Goal: Task Accomplishment & Management: Use online tool/utility

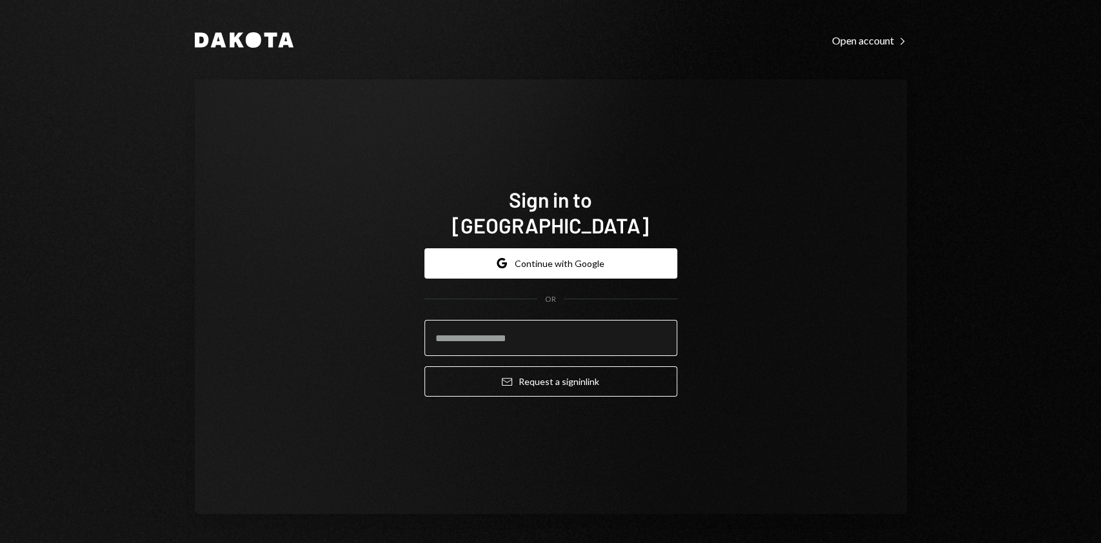
click at [512, 323] on input "email" at bounding box center [550, 338] width 253 height 36
type input "**********"
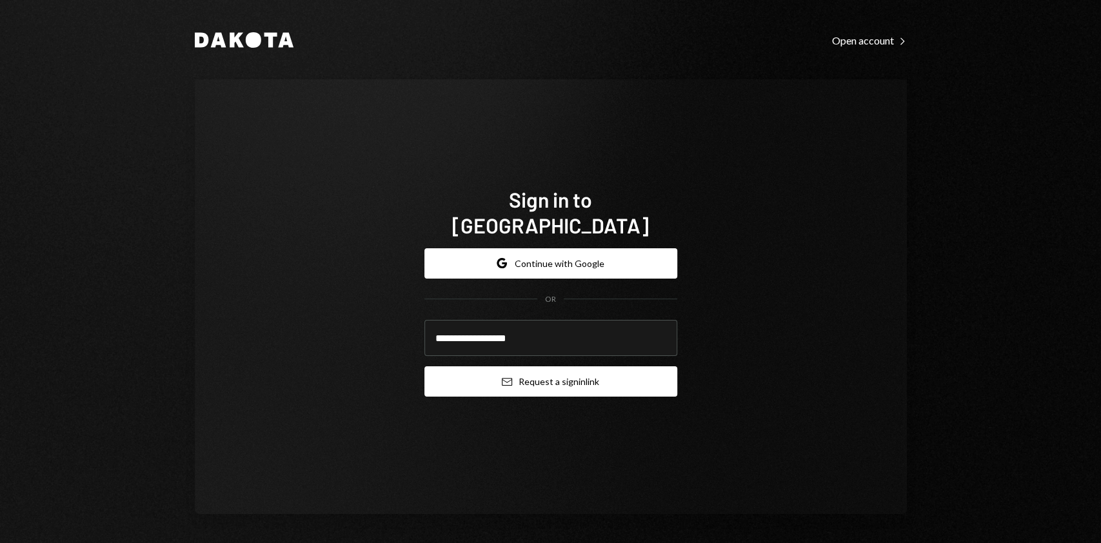
click at [572, 372] on button "Email Request a sign in link" at bounding box center [550, 381] width 253 height 30
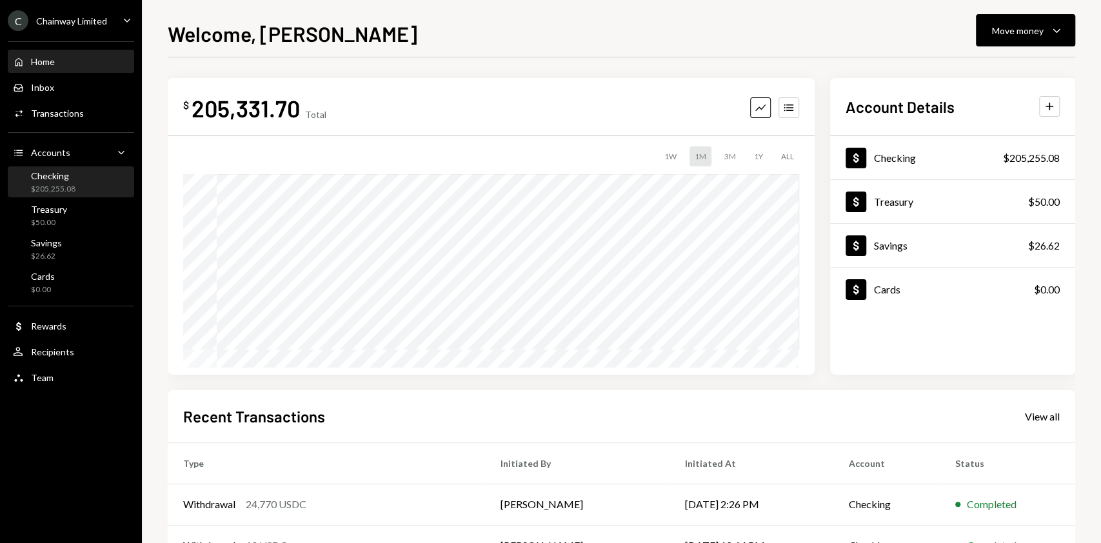
click at [55, 190] on div "$205,255.08" at bounding box center [53, 189] width 45 height 11
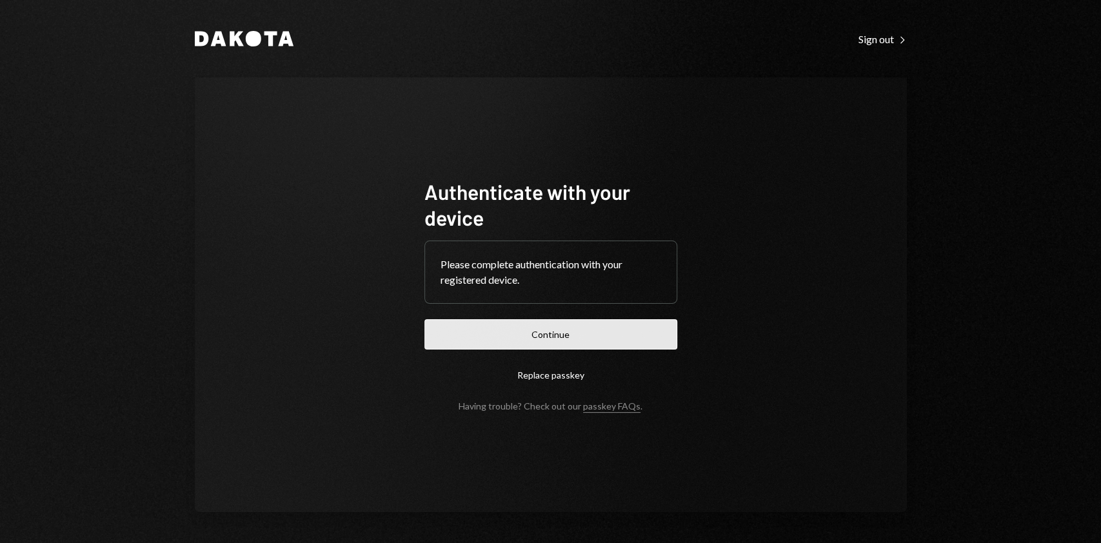
click at [519, 337] on button "Continue" at bounding box center [550, 334] width 253 height 30
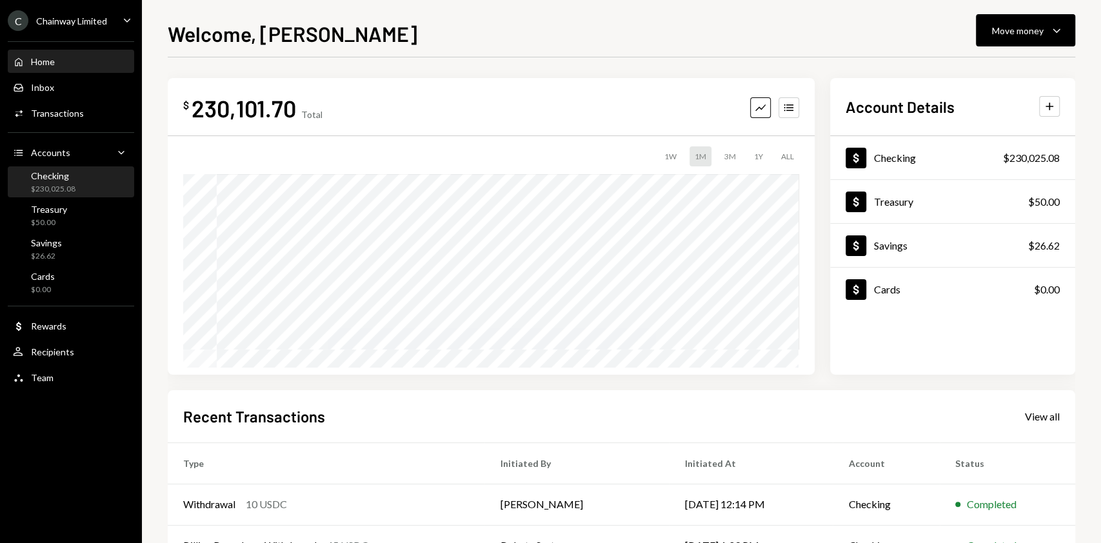
click at [73, 190] on div "$230,025.08" at bounding box center [53, 189] width 45 height 11
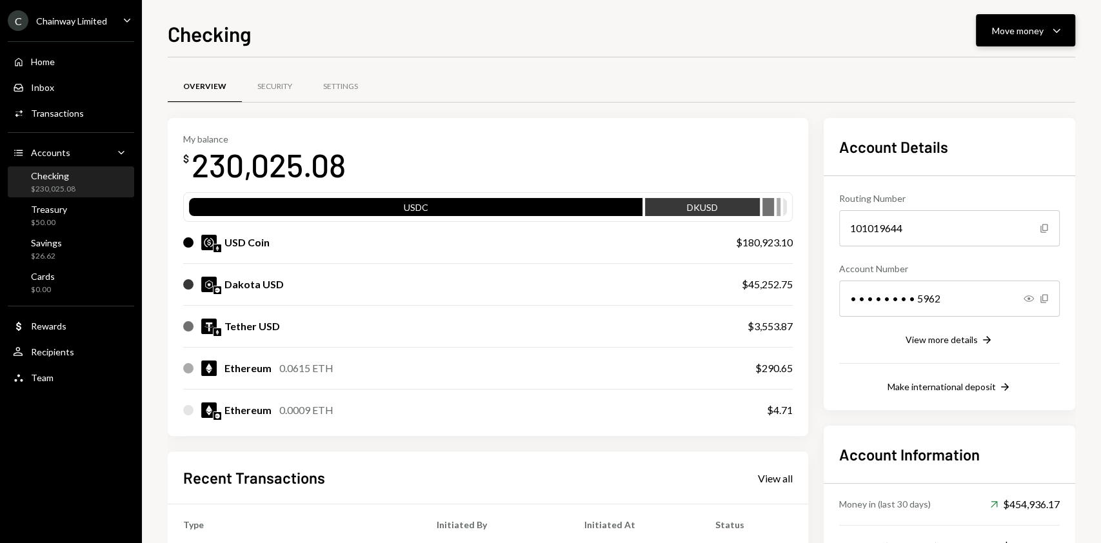
click at [1011, 40] on button "Move money Caret Down" at bounding box center [1025, 30] width 99 height 32
click at [608, 45] on div "Checking Move money Caret Down" at bounding box center [622, 32] width 908 height 28
click at [1049, 32] on icon "Caret Down" at bounding box center [1056, 30] width 15 height 15
click at [1002, 67] on div "Send" at bounding box center [1015, 70] width 94 height 14
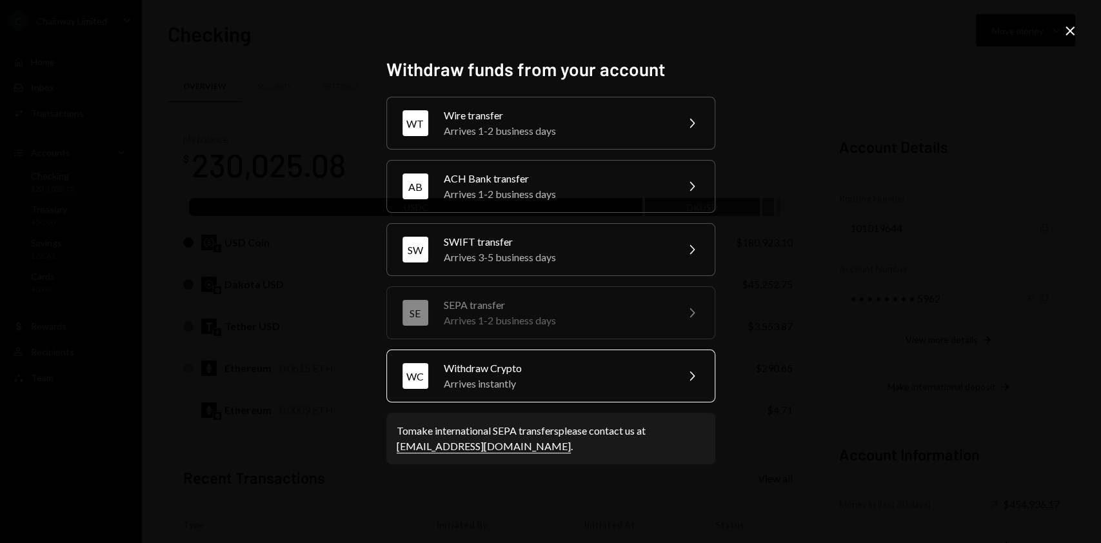
click at [580, 369] on div "Withdraw Crypto" at bounding box center [556, 368] width 224 height 15
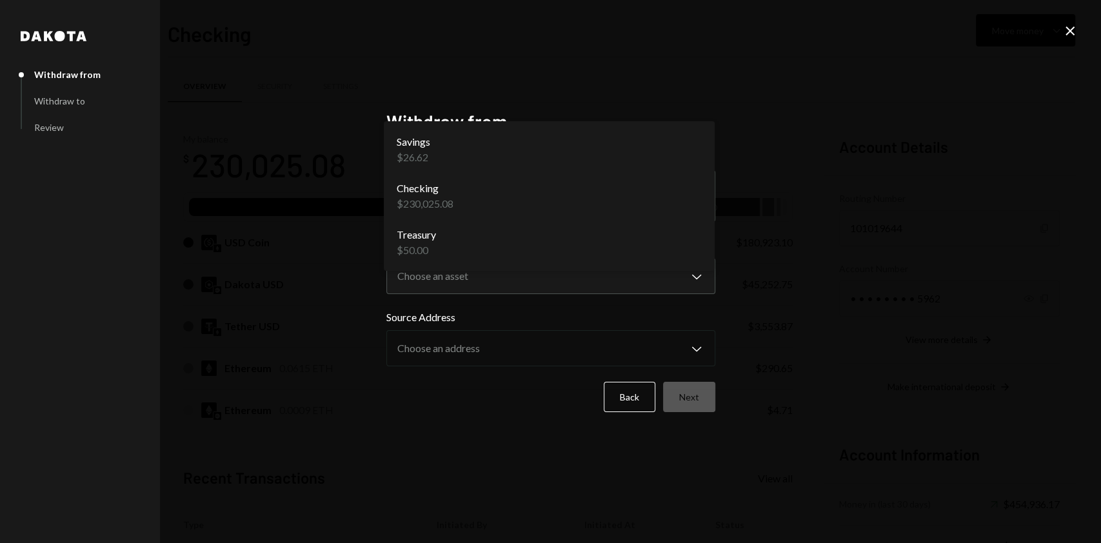
click at [681, 201] on body "C Chainway Limited Caret Down Home Home Inbox Inbox Activities Transactions Acc…" at bounding box center [550, 271] width 1101 height 543
drag, startPoint x: 655, startPoint y: 203, endPoint x: 655, endPoint y: 210, distance: 6.5
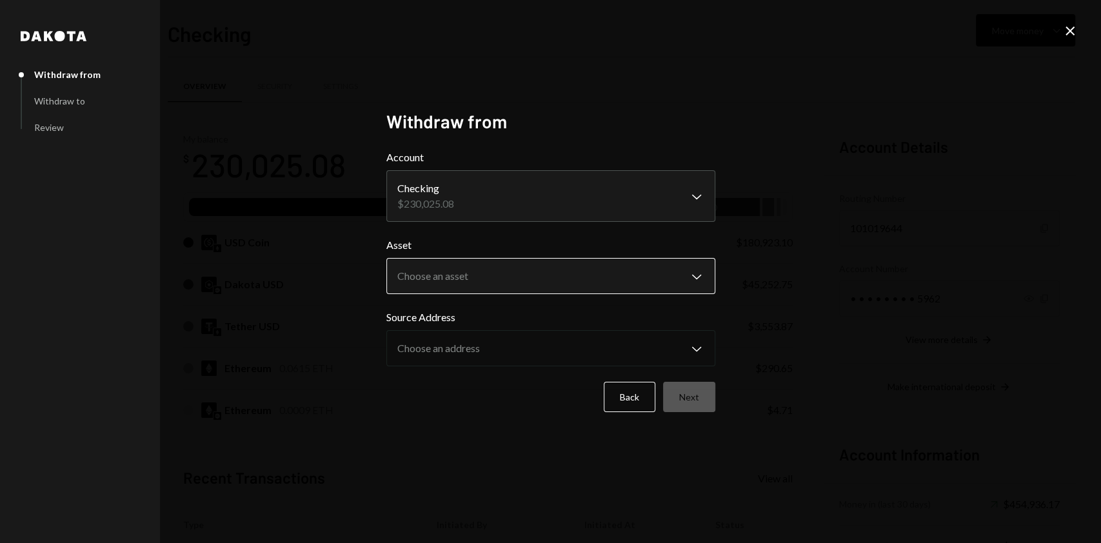
click at [649, 276] on body "C Chainway Limited Caret Down Home Home Inbox Inbox Activities Transactions Acc…" at bounding box center [550, 271] width 1101 height 543
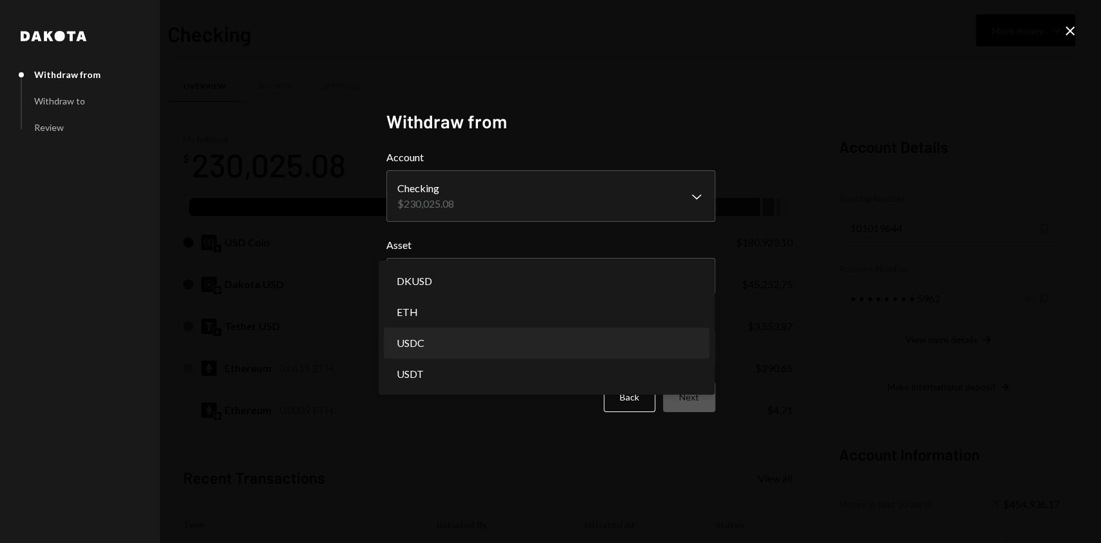
select select "****"
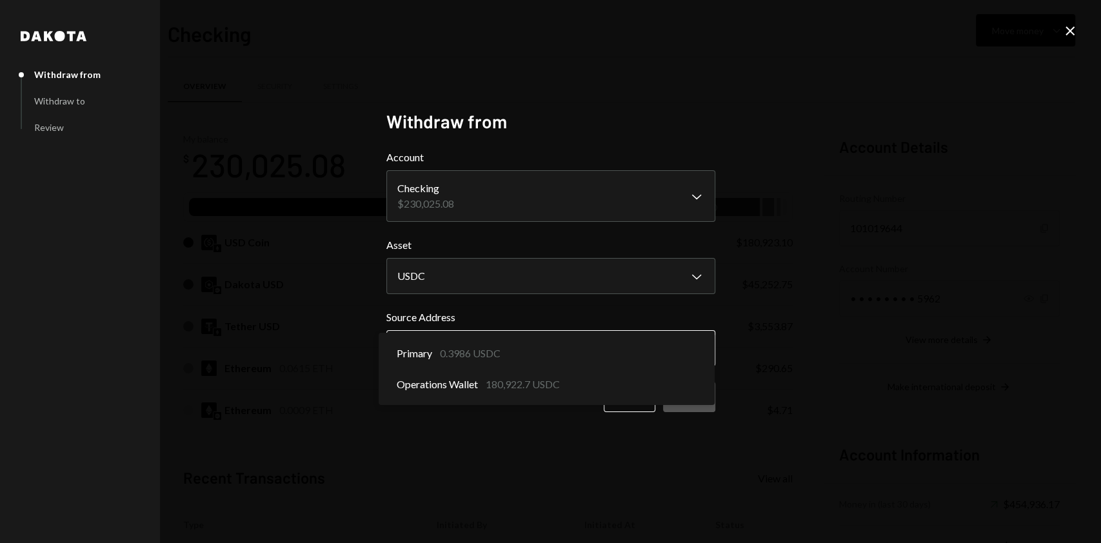
click at [540, 335] on body "C Chainway Limited Caret Down Home Home Inbox Inbox Activities Transactions Acc…" at bounding box center [550, 271] width 1101 height 543
select select "**********"
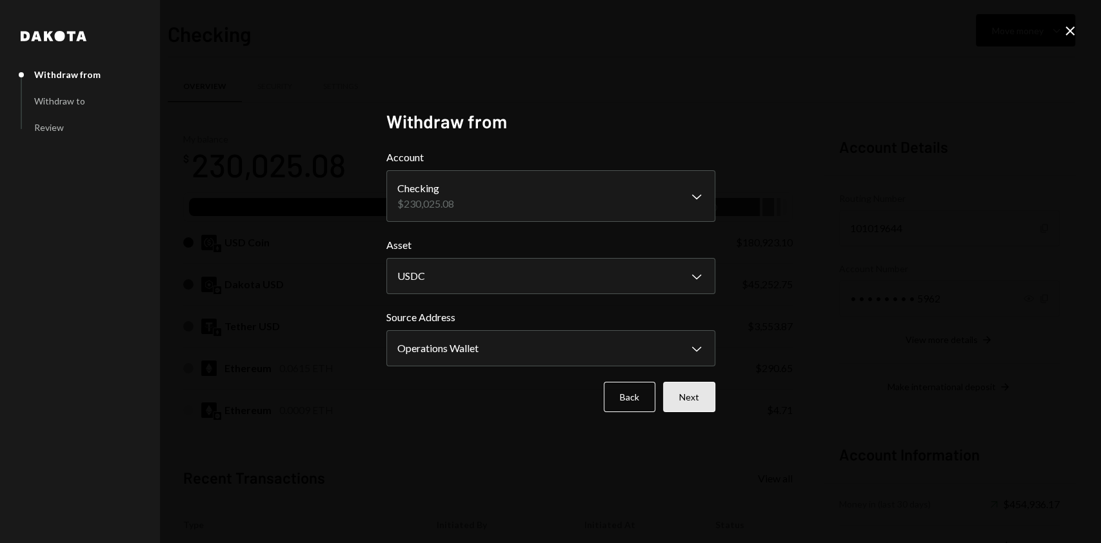
click at [672, 397] on button "Next" at bounding box center [689, 397] width 52 height 30
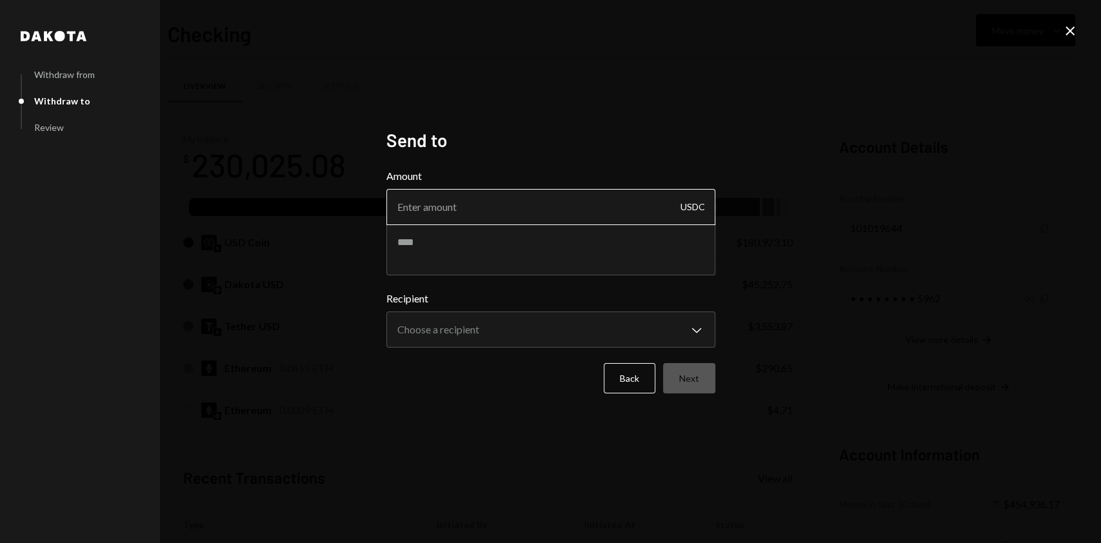
click at [491, 212] on input "Amount" at bounding box center [550, 207] width 329 height 36
type input "24770"
click at [488, 268] on textarea at bounding box center [550, 250] width 329 height 52
type textarea "**********"
click at [493, 330] on body "C Chainway Limited Caret Down Home Home Inbox Inbox Activities Transactions Acc…" at bounding box center [550, 271] width 1101 height 543
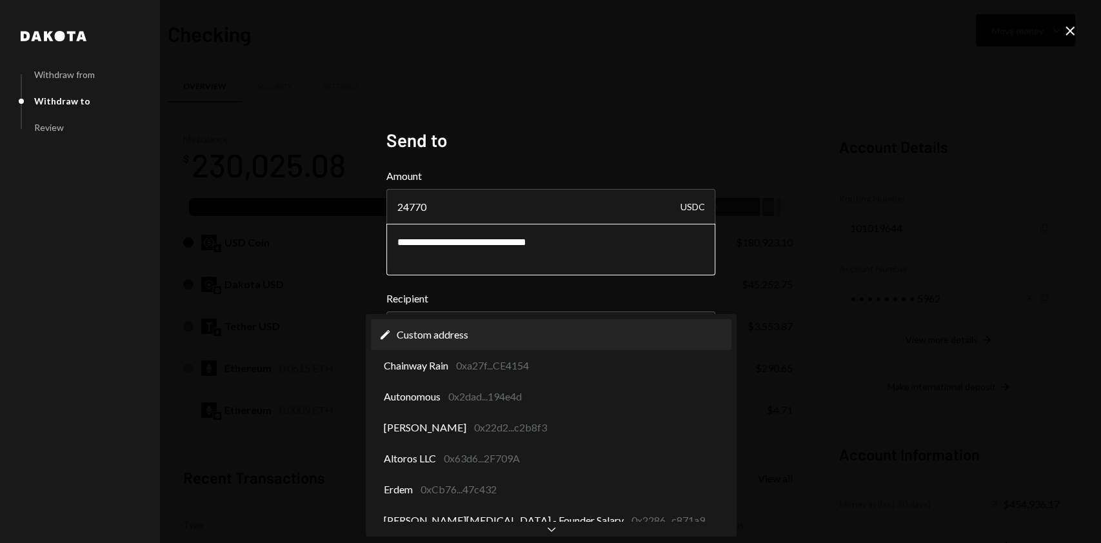
select select "**********"
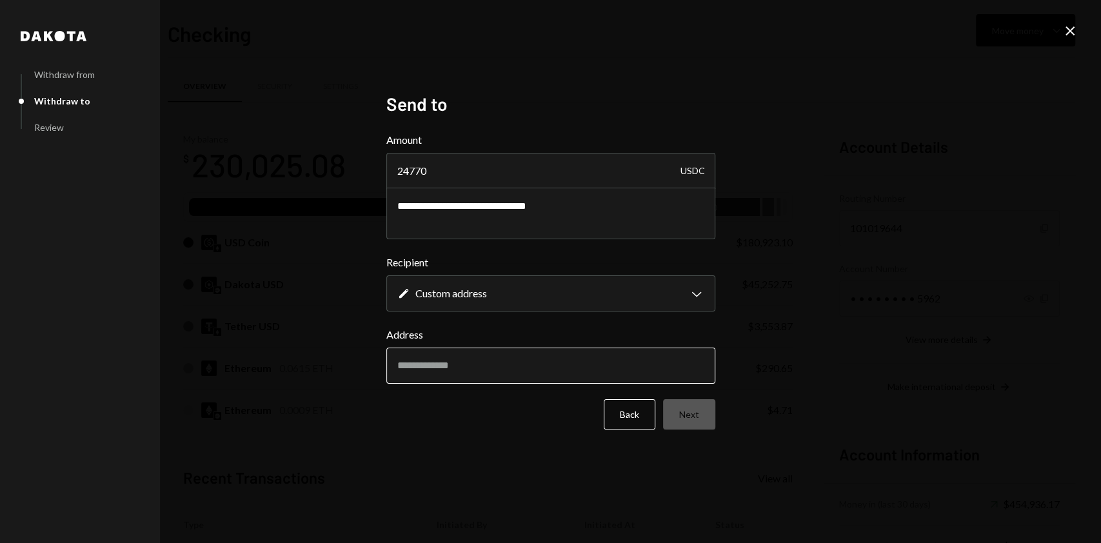
click at [446, 376] on input "Address" at bounding box center [550, 366] width 329 height 36
paste input "**********"
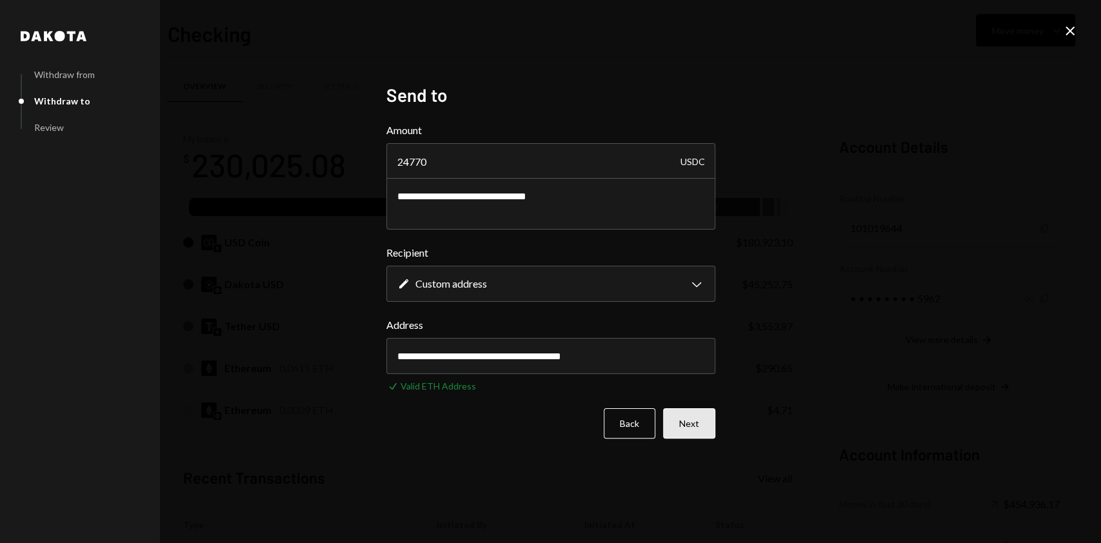
type input "**********"
click at [691, 425] on button "Next" at bounding box center [689, 423] width 52 height 30
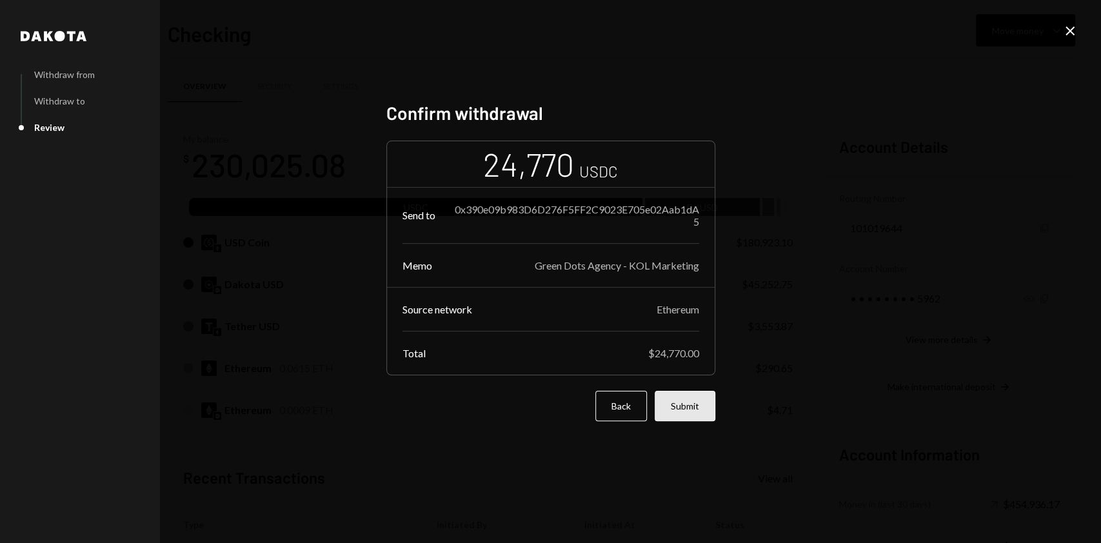
click at [691, 405] on button "Submit" at bounding box center [685, 406] width 61 height 30
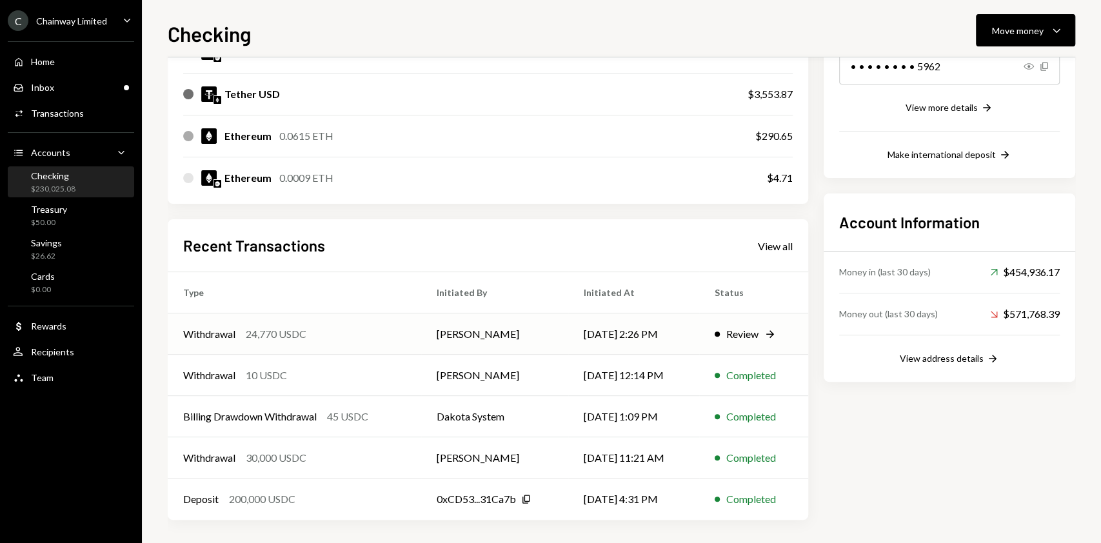
scroll to position [234, 0]
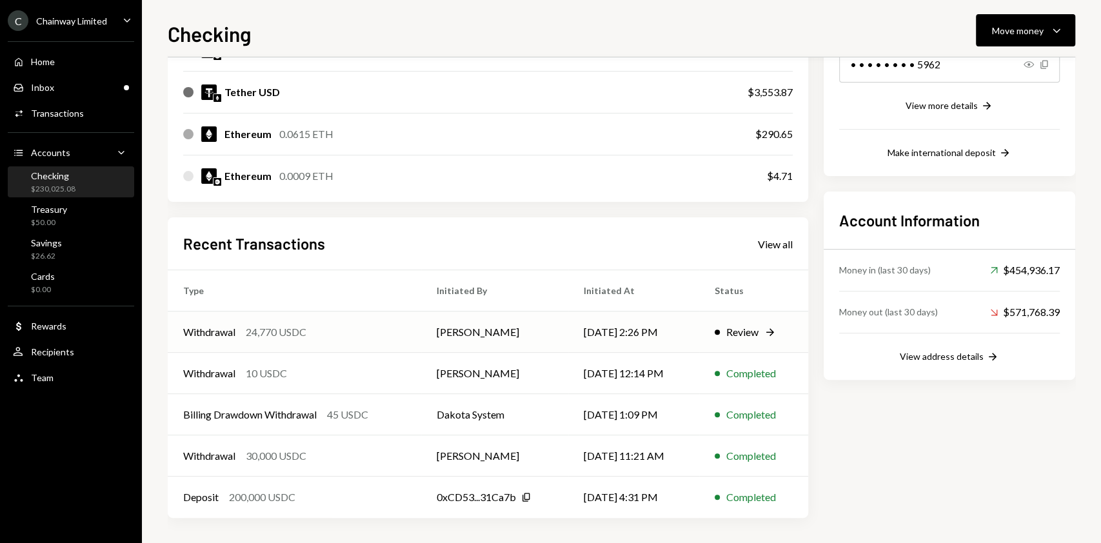
click at [395, 329] on div "Withdrawal 24,770 USDC" at bounding box center [294, 331] width 223 height 15
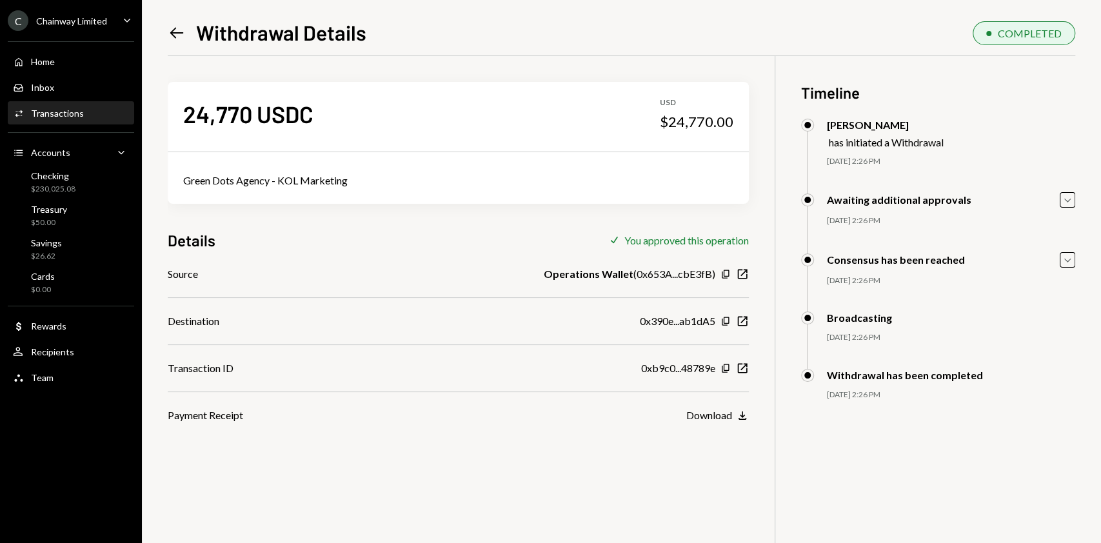
click at [770, 392] on div "24,770 USDC USD $24,770.00 Green Dots Agency - KOL Marketing Details Check You …" at bounding box center [622, 327] width 908 height 543
click at [170, 31] on icon "Left Arrow" at bounding box center [177, 33] width 18 height 18
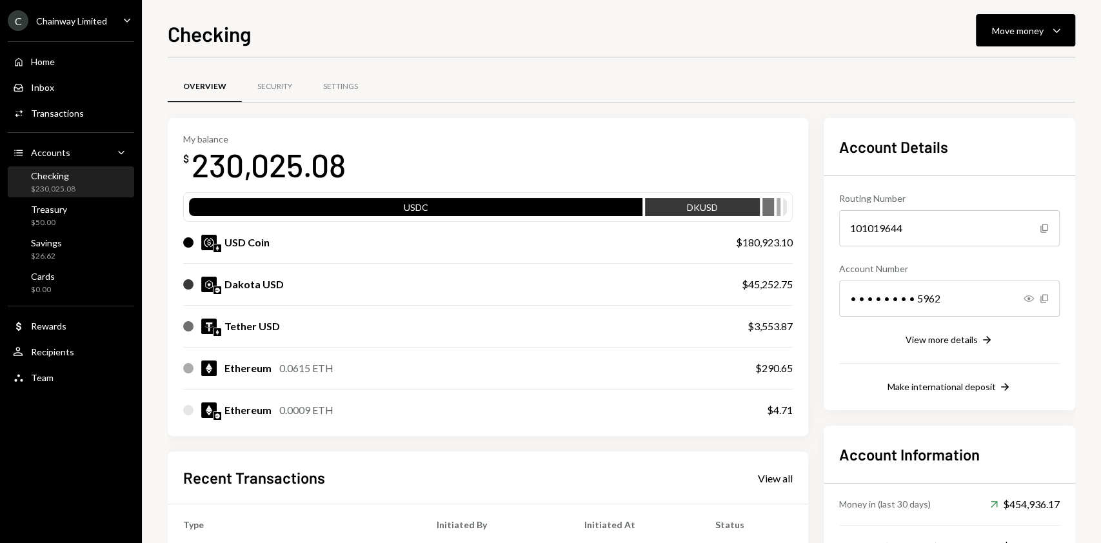
scroll to position [234, 0]
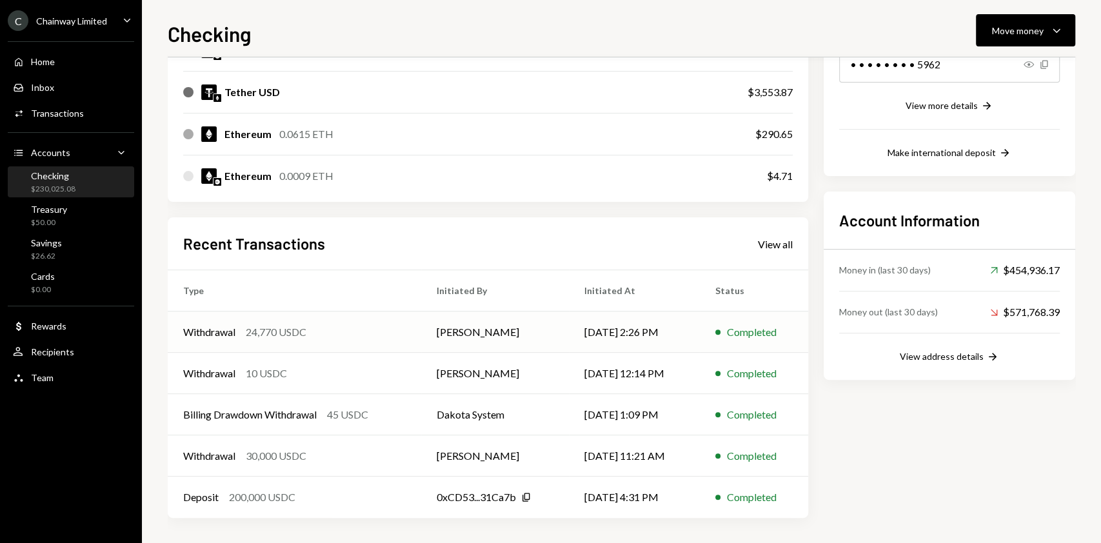
click at [517, 341] on td "[PERSON_NAME]" at bounding box center [495, 332] width 148 height 41
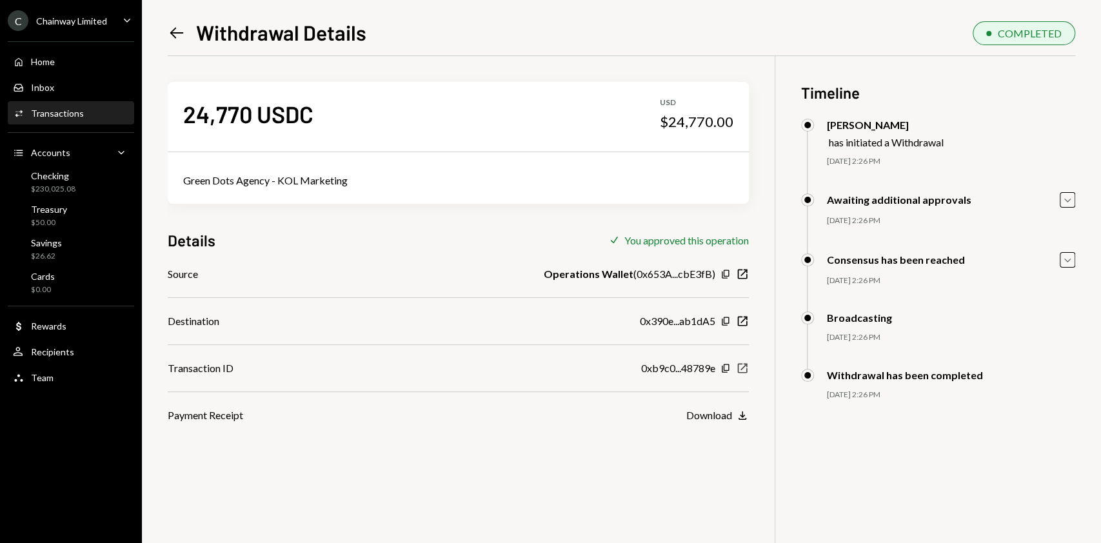
click at [738, 369] on icon "button" at bounding box center [743, 368] width 10 height 10
